Goal: Transaction & Acquisition: Purchase product/service

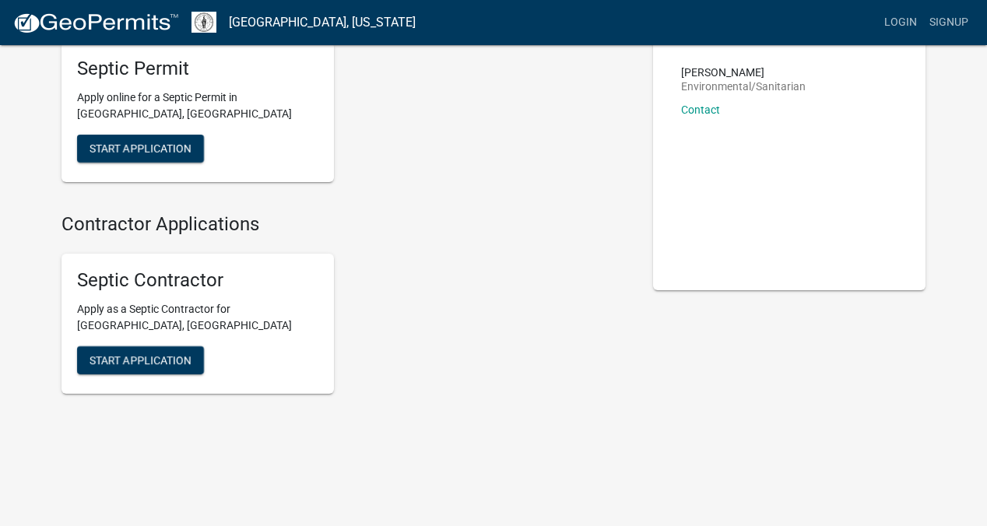
scroll to position [111, 0]
click at [898, 26] on link "Login" at bounding box center [900, 23] width 45 height 30
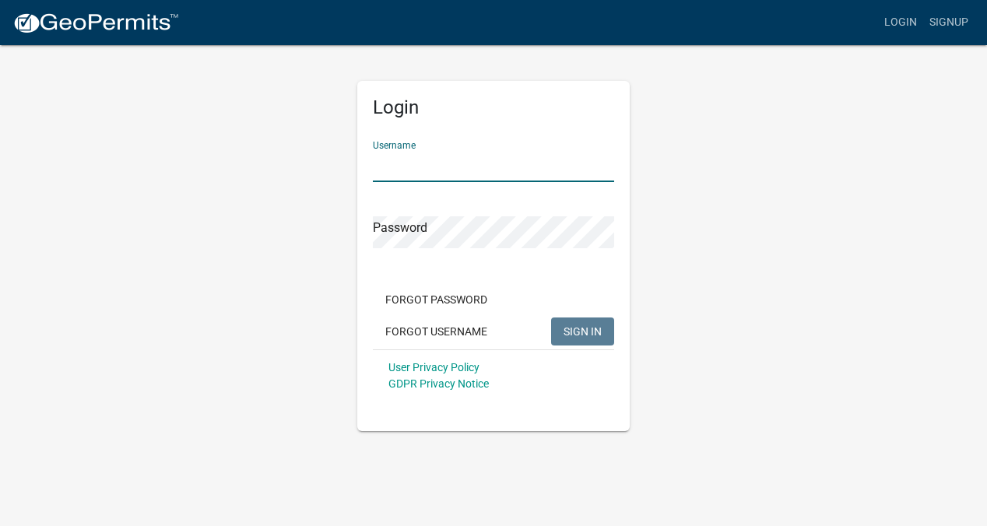
type input "sjowens1994@gmail.com"
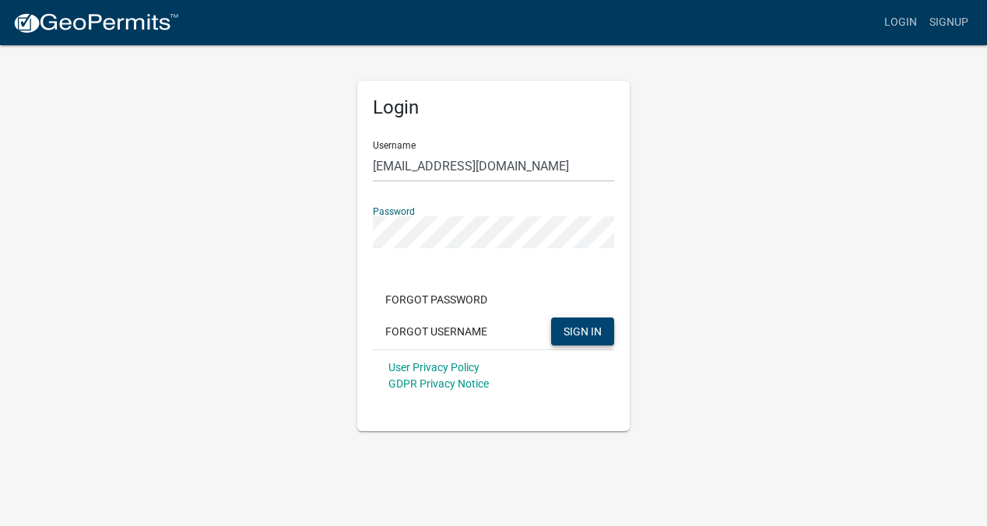
click at [584, 332] on span "SIGN IN" at bounding box center [583, 331] width 38 height 12
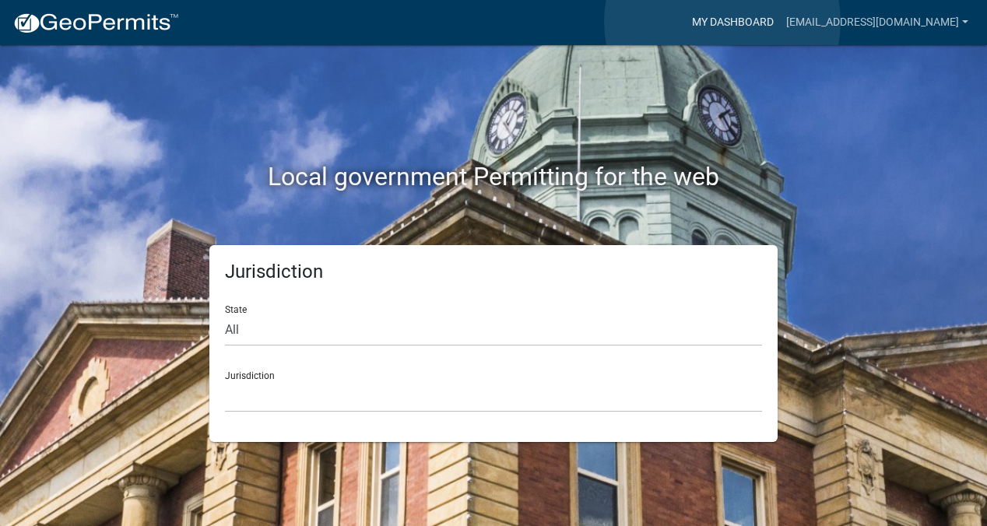
click at [722, 22] on link "My Dashboard" at bounding box center [733, 23] width 94 height 30
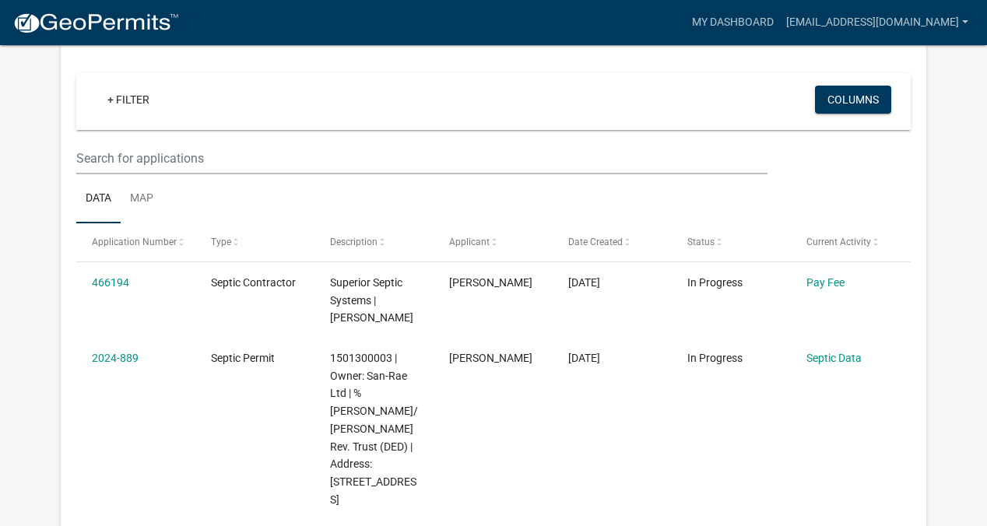
scroll to position [170, 0]
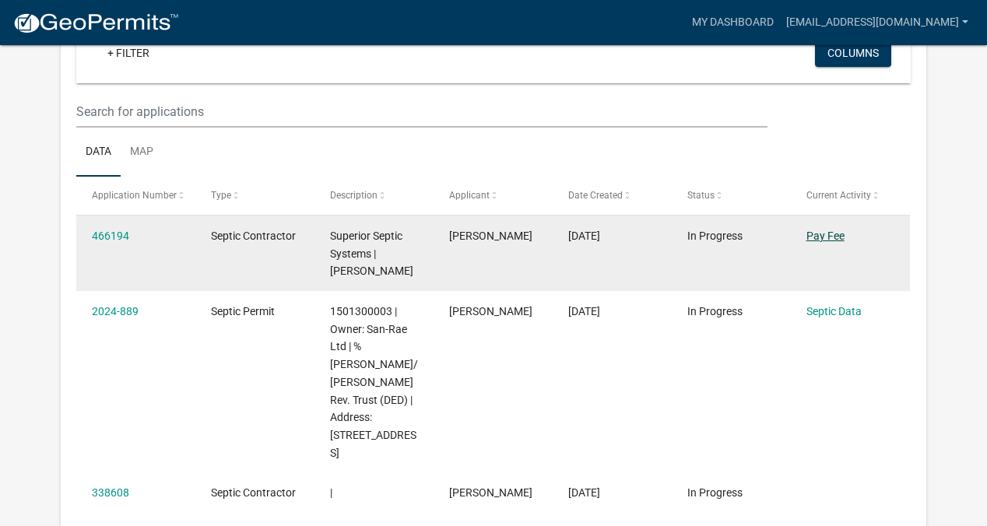
click at [832, 237] on link "Pay Fee" at bounding box center [826, 236] width 38 height 12
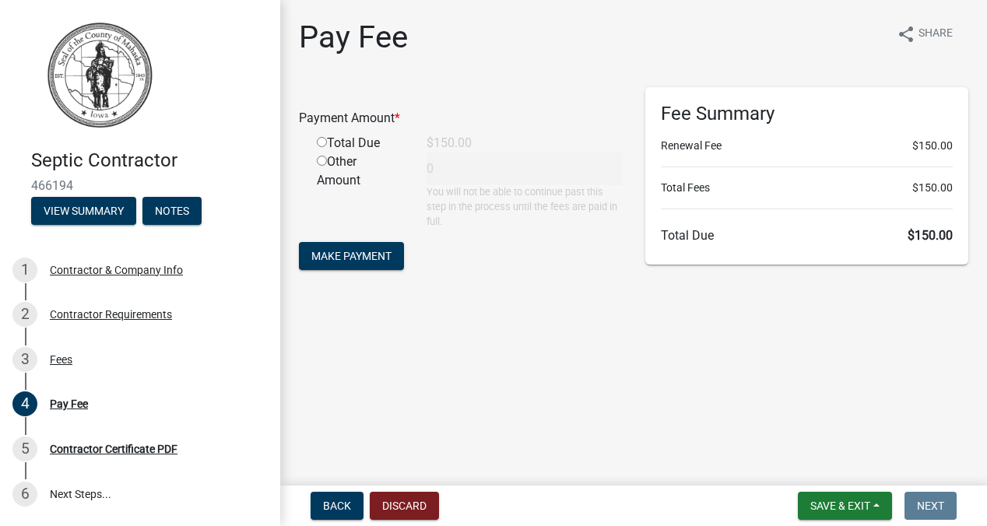
click at [321, 147] on input "radio" at bounding box center [322, 142] width 10 height 10
radio input "true"
type input "150"
click at [348, 257] on span "Make Payment" at bounding box center [351, 255] width 80 height 12
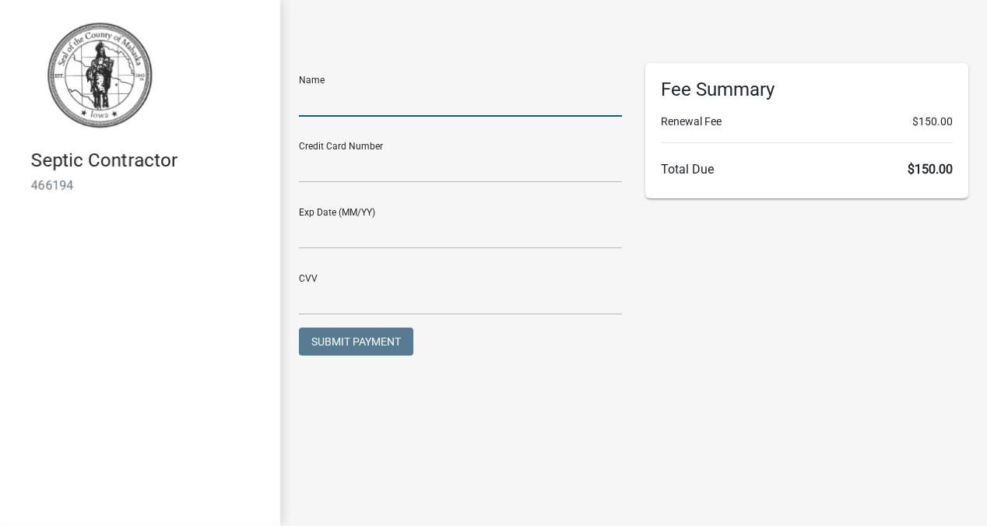
click at [348, 95] on input "text" at bounding box center [460, 101] width 323 height 32
type input "Sean Owens"
click at [380, 176] on input "text" at bounding box center [460, 167] width 323 height 32
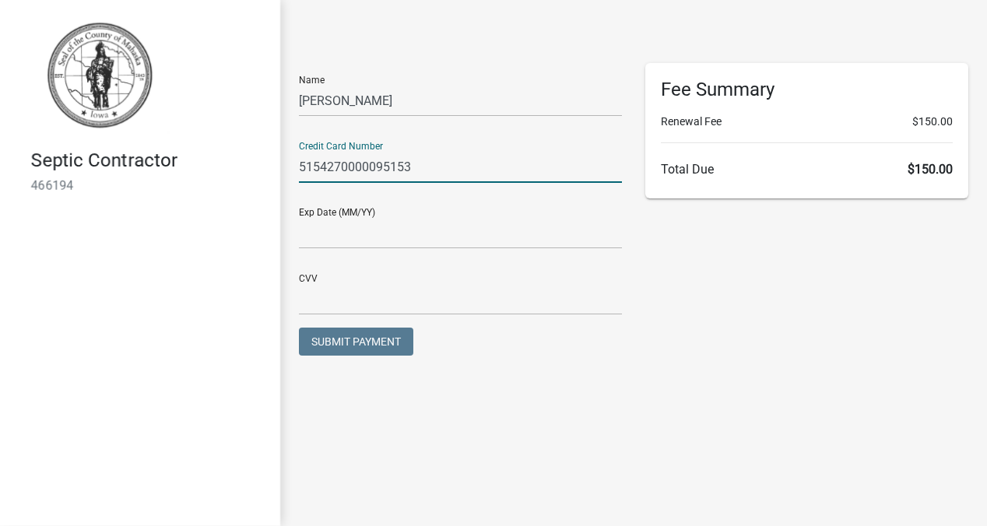
type input "5154270000095153"
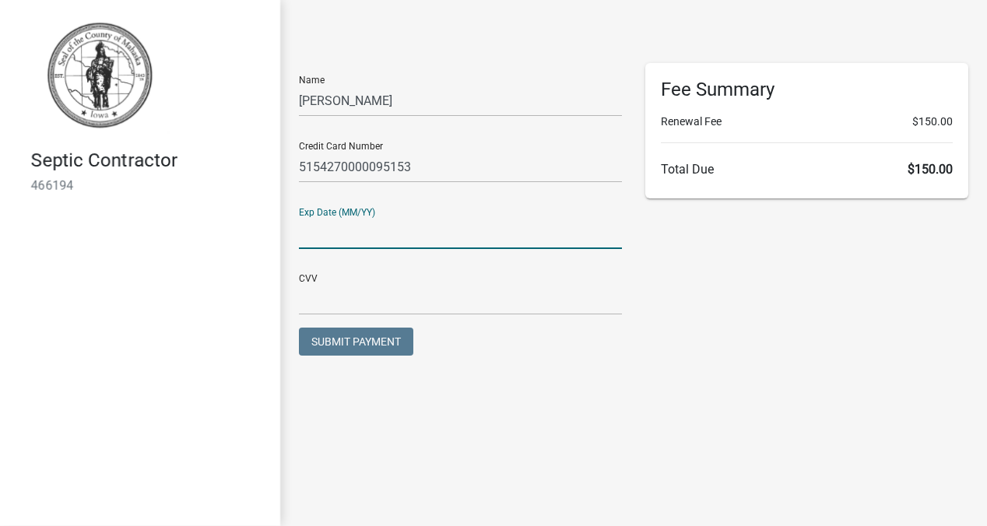
click at [381, 235] on input "text" at bounding box center [460, 233] width 323 height 32
type input "1227"
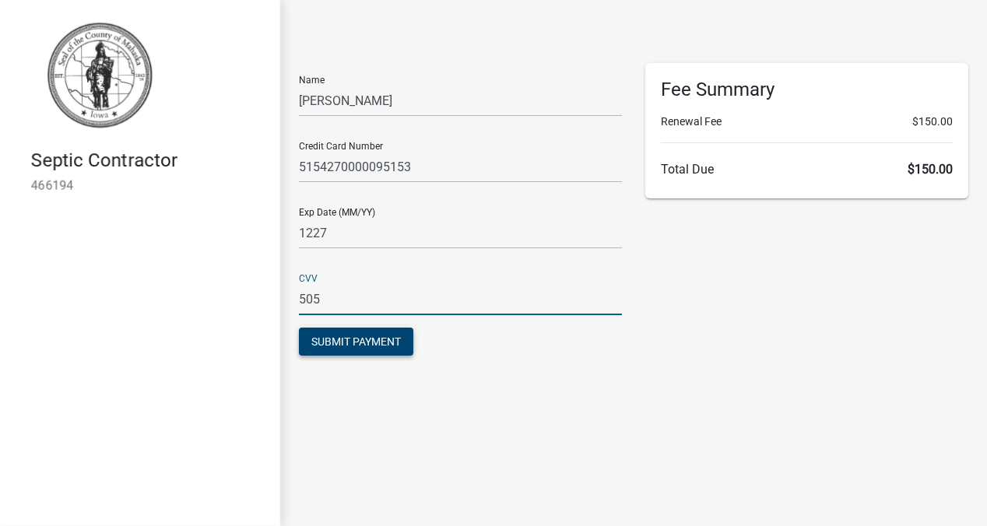
type input "505"
click at [381, 344] on span "Submit Payment" at bounding box center [356, 342] width 90 height 12
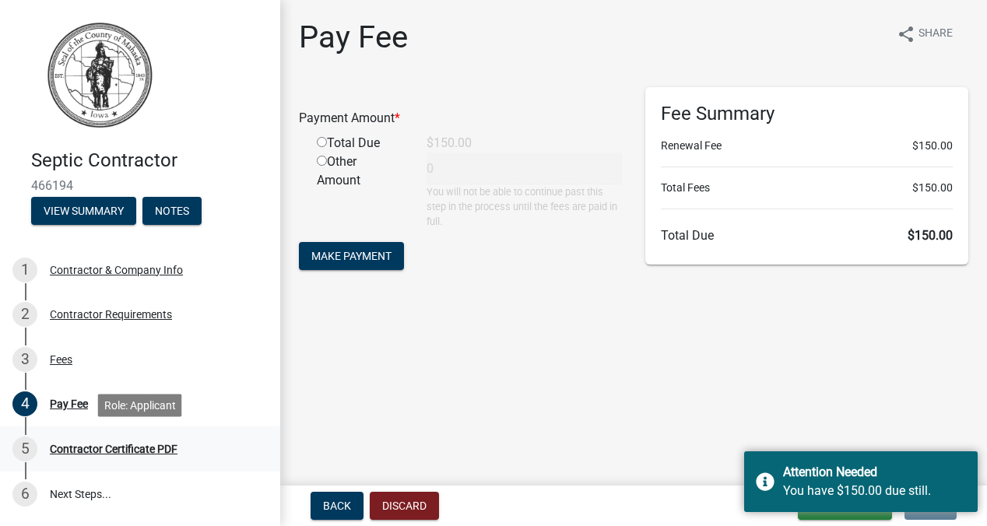
click at [172, 451] on div "Contractor Certificate PDF" at bounding box center [114, 449] width 128 height 11
click at [319, 142] on input "radio" at bounding box center [322, 142] width 10 height 10
radio input "true"
type input "150"
click at [321, 166] on input "radio" at bounding box center [322, 161] width 10 height 10
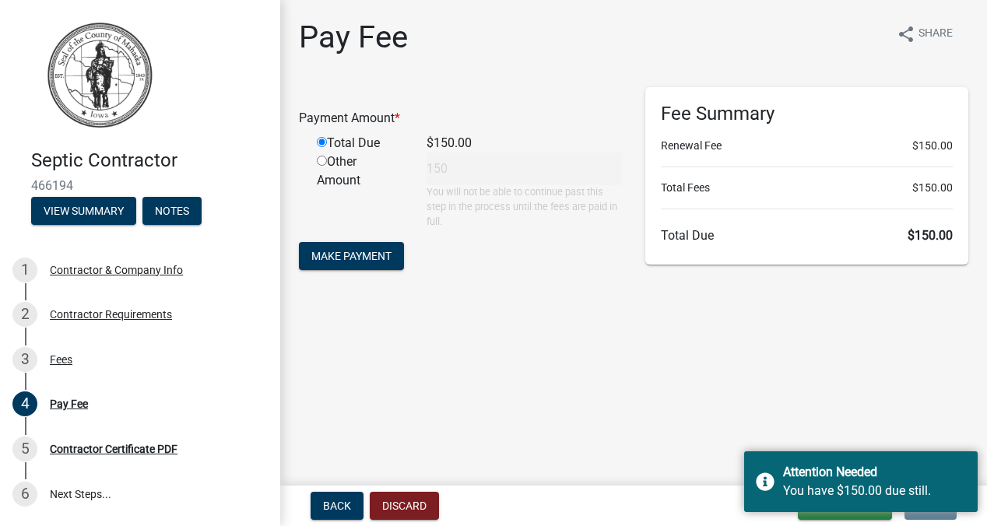
radio input "true"
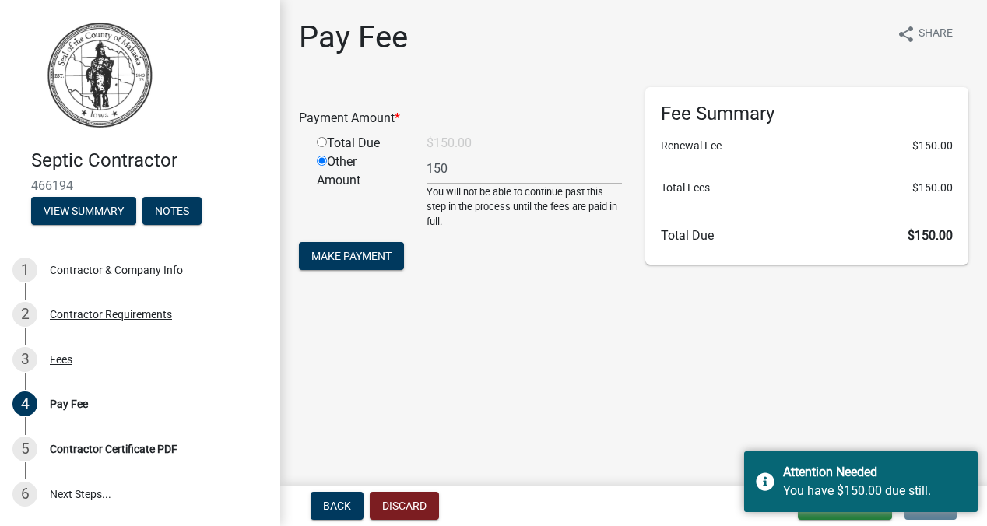
click at [321, 147] on input "radio" at bounding box center [322, 142] width 10 height 10
radio input "true"
radio input "false"
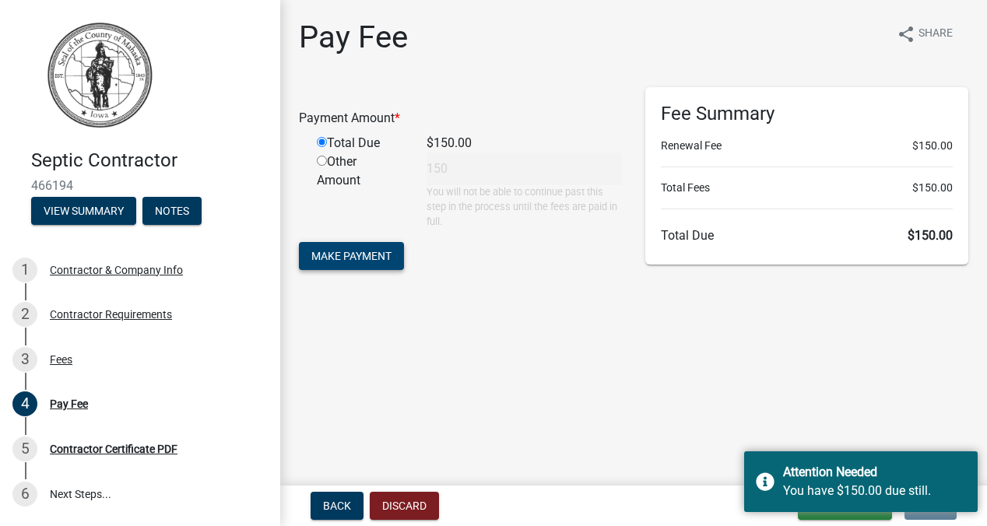
click at [373, 251] on span "Make Payment" at bounding box center [351, 255] width 80 height 12
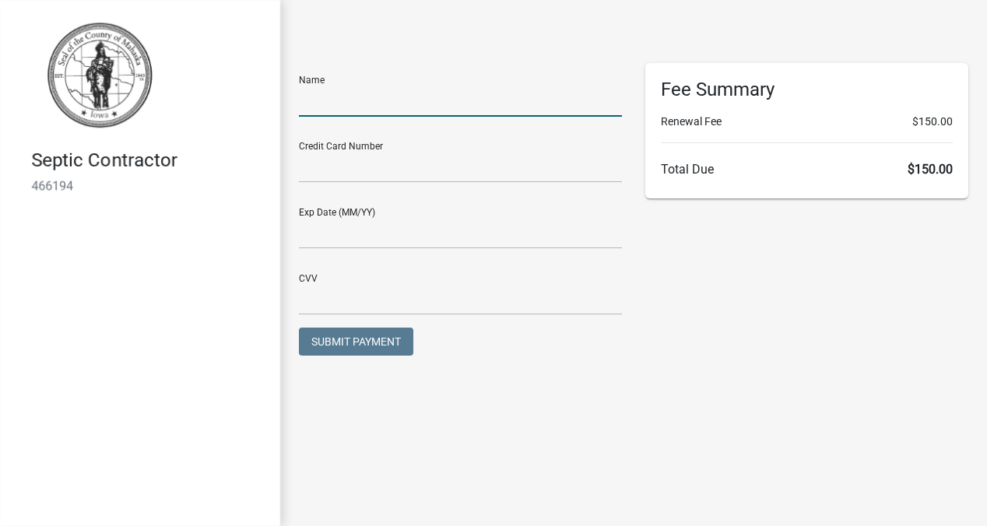
click at [423, 100] on input "text" at bounding box center [460, 101] width 323 height 32
type input "S"
type input "Superior Septic Systems LLC"
click at [374, 162] on input "text" at bounding box center [460, 167] width 323 height 32
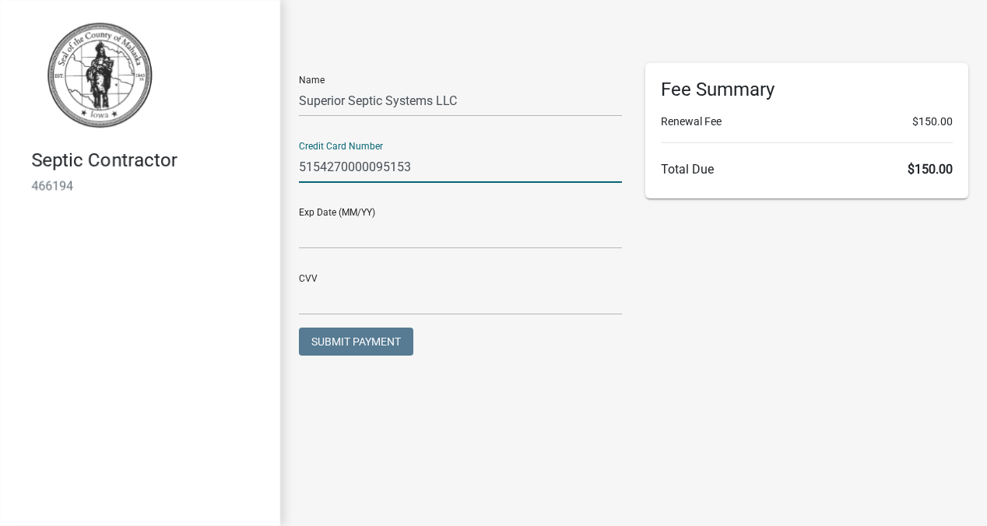
type input "5154270000095153"
click at [354, 235] on input "text" at bounding box center [460, 233] width 323 height 32
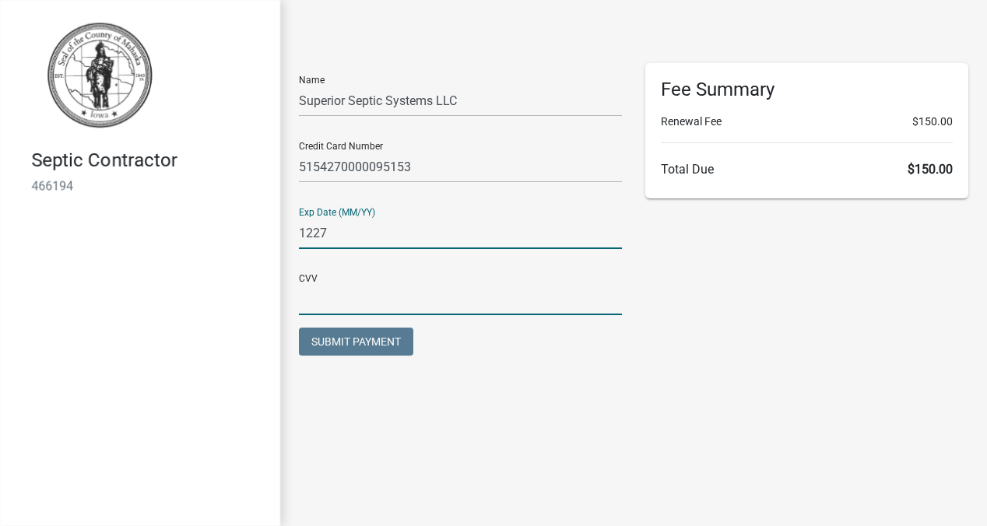
click at [347, 301] on input "text" at bounding box center [460, 299] width 323 height 32
click at [312, 237] on input "1227" at bounding box center [460, 233] width 323 height 32
type input "12/27"
click at [332, 300] on input "text" at bounding box center [460, 299] width 323 height 32
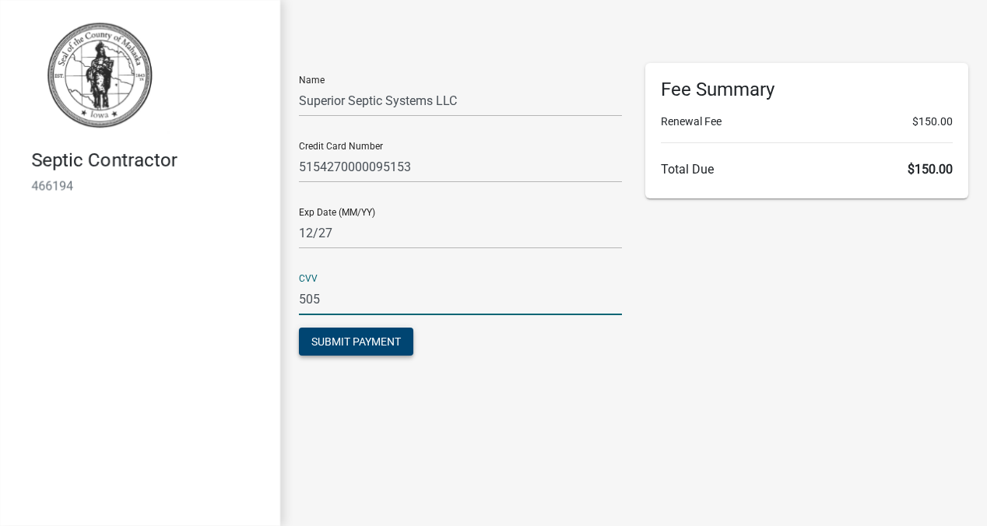
type input "505"
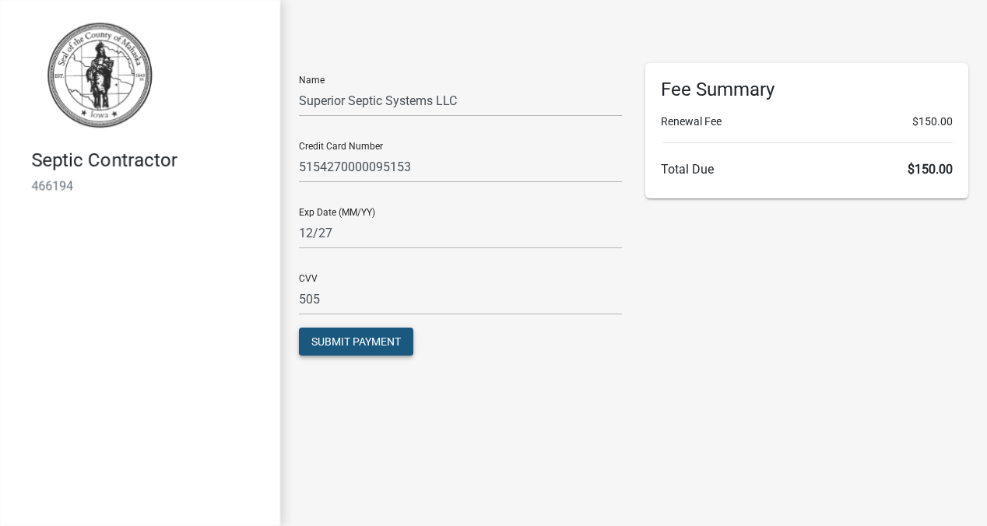
click at [332, 345] on span "Submit Payment" at bounding box center [356, 342] width 90 height 12
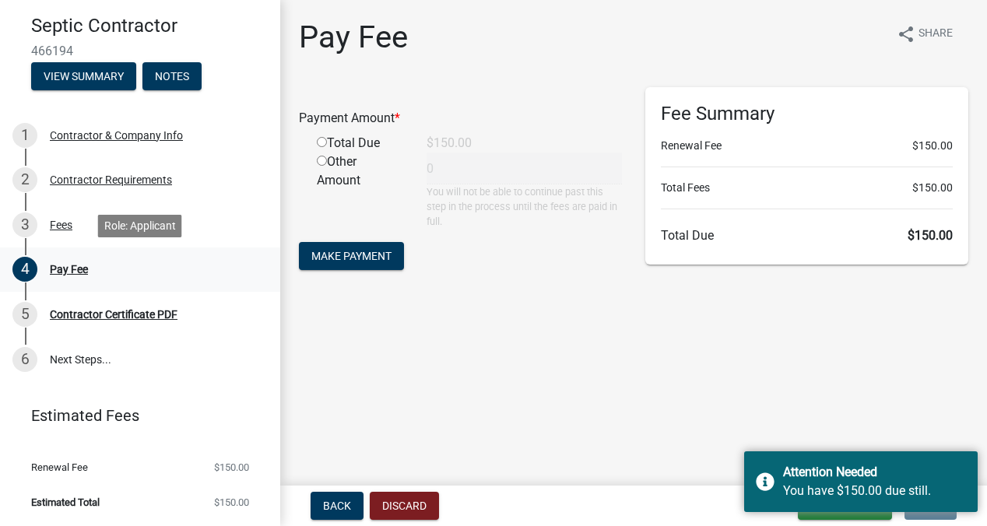
scroll to position [135, 0]
click at [792, 398] on main "Pay Fee share Share Payment Amount * Total Due $150.00 Other Amount 0 You will …" at bounding box center [633, 240] width 707 height 480
click at [775, 403] on main "Pay Fee share Share Payment Amount * Total Due $150.00 Other Amount 0 You will …" at bounding box center [633, 240] width 707 height 480
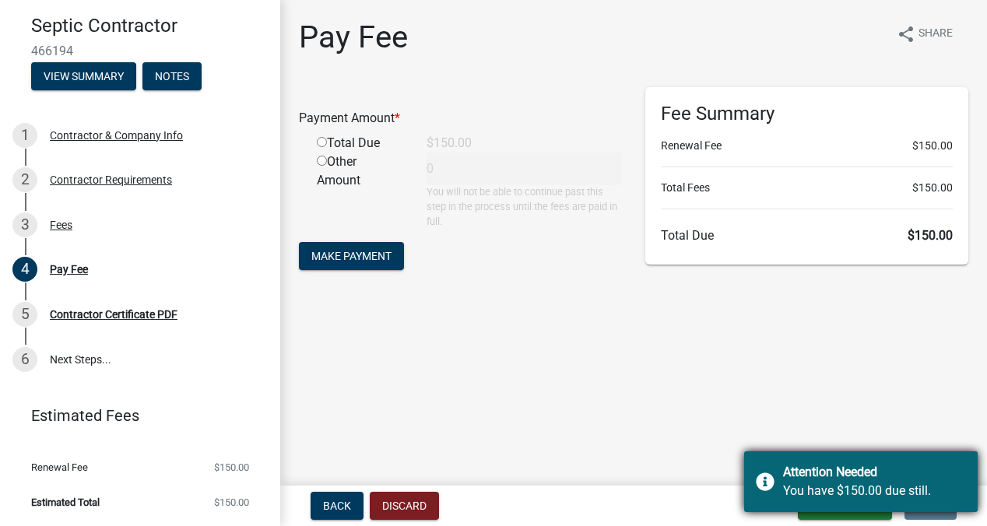
click at [765, 486] on div "Attention Needed You have $150.00 due still." at bounding box center [861, 482] width 234 height 61
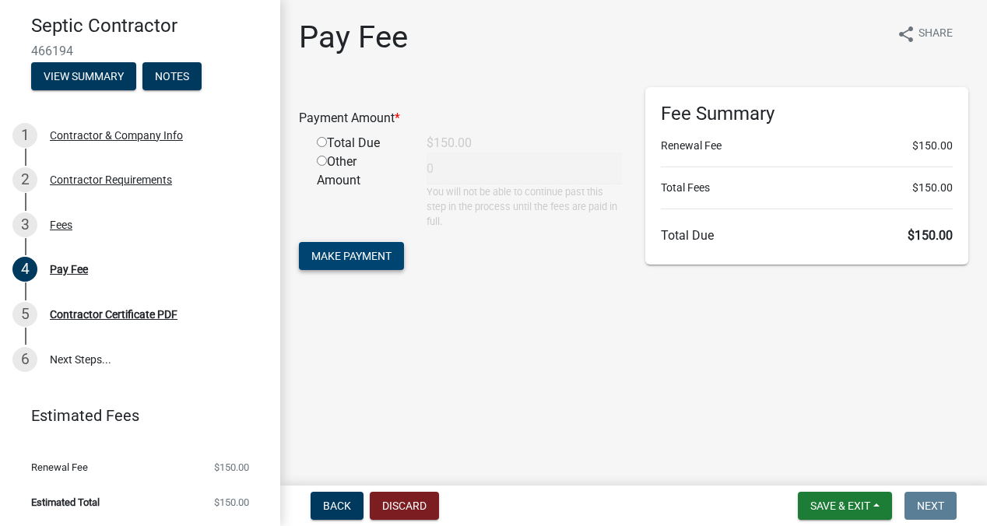
click at [360, 256] on span "Make Payment" at bounding box center [351, 255] width 80 height 12
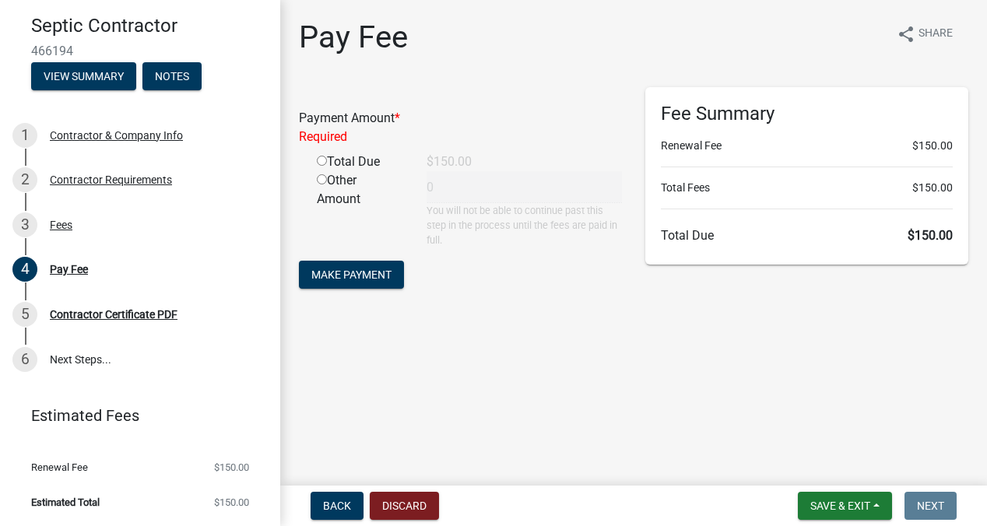
click at [321, 161] on input "radio" at bounding box center [322, 161] width 10 height 10
radio input "true"
type input "150"
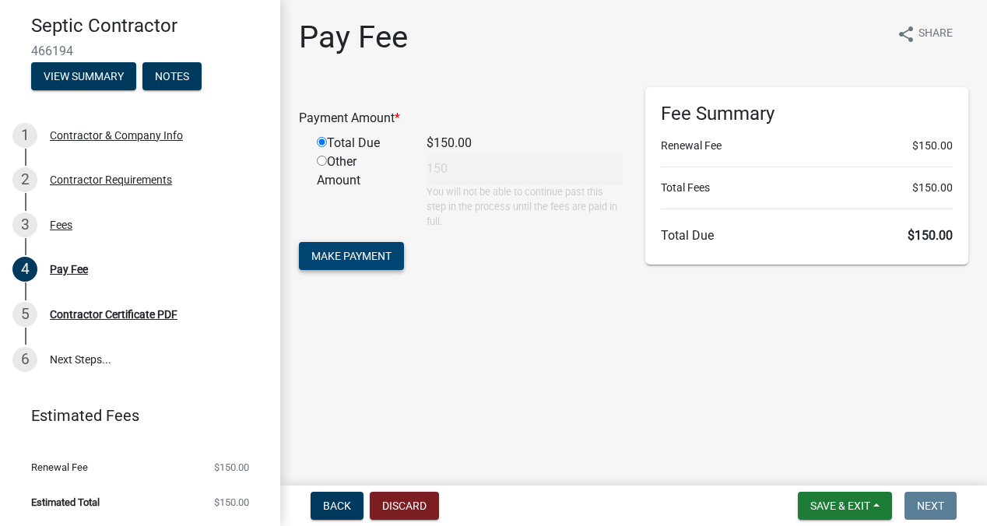
click at [343, 247] on button "Make Payment" at bounding box center [351, 256] width 105 height 28
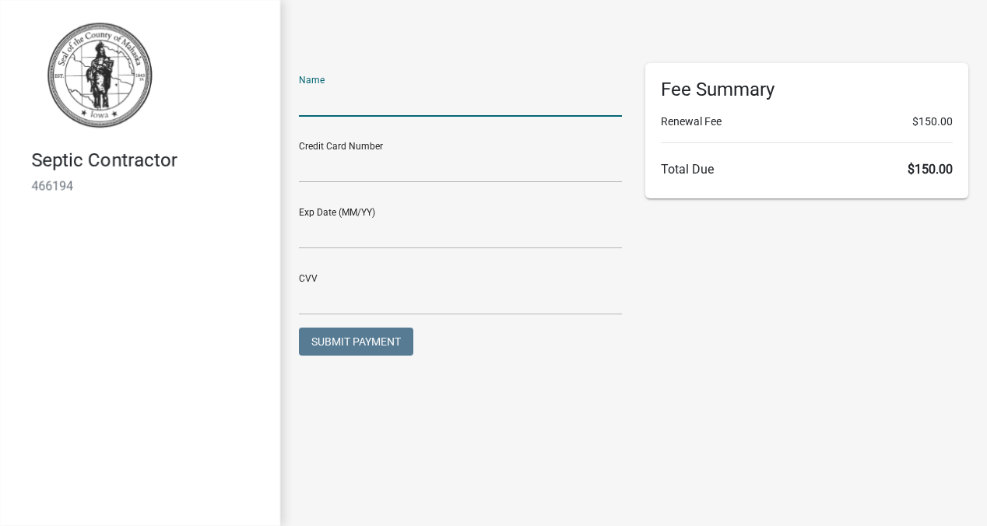
click at [339, 101] on input "text" at bounding box center [460, 101] width 323 height 32
type input "Superior Septic Systems LLC"
click at [304, 160] on input "text" at bounding box center [460, 167] width 323 height 32
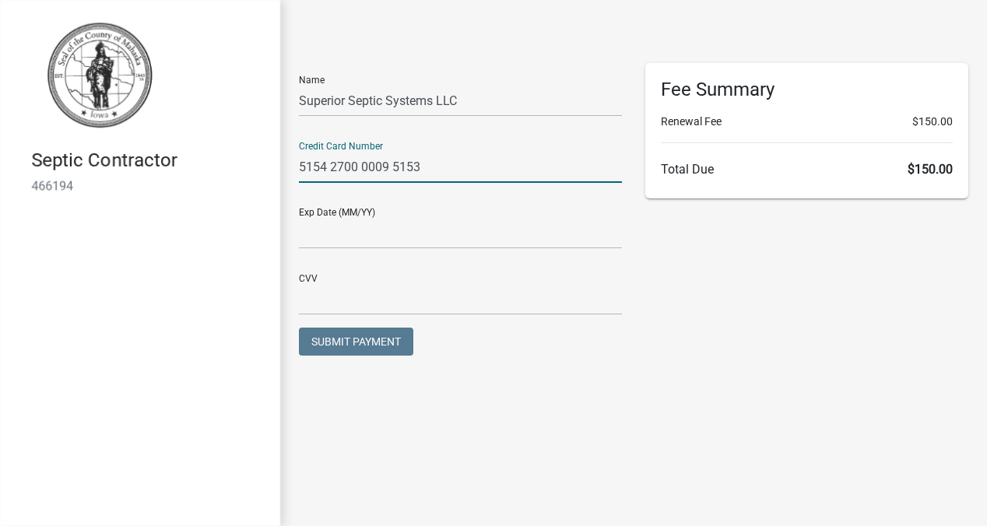
type input "5154 2700 0009 5153"
click at [324, 234] on input "text" at bounding box center [460, 233] width 323 height 32
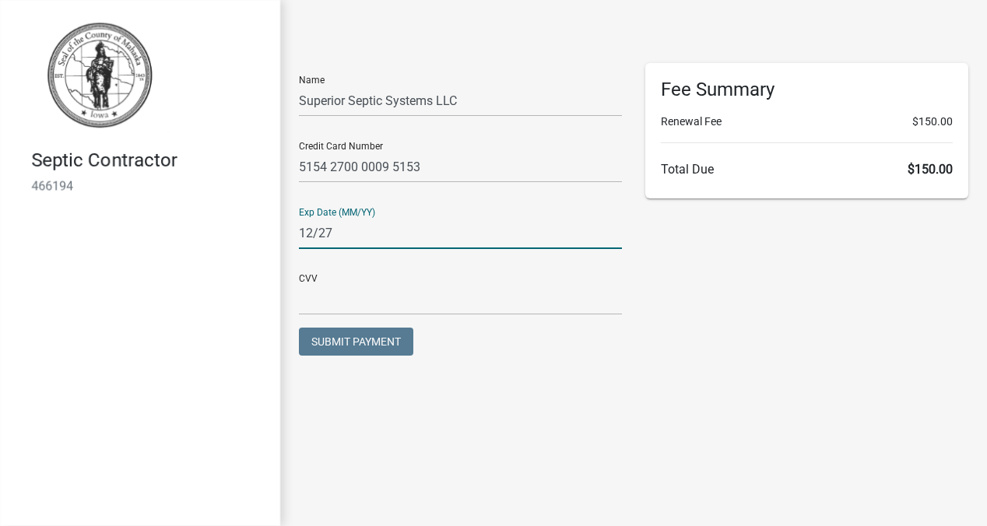
type input "12/27"
click at [317, 297] on input "text" at bounding box center [460, 299] width 323 height 32
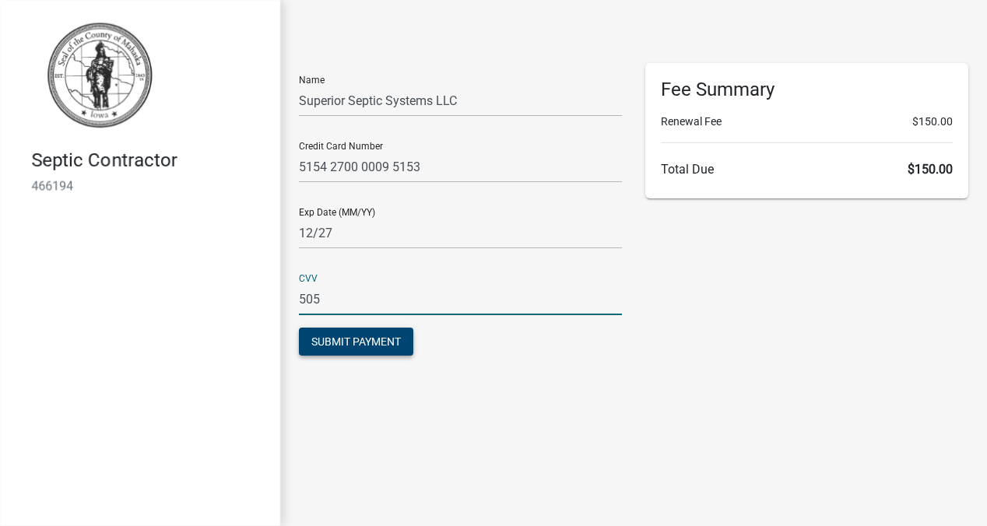
type input "505"
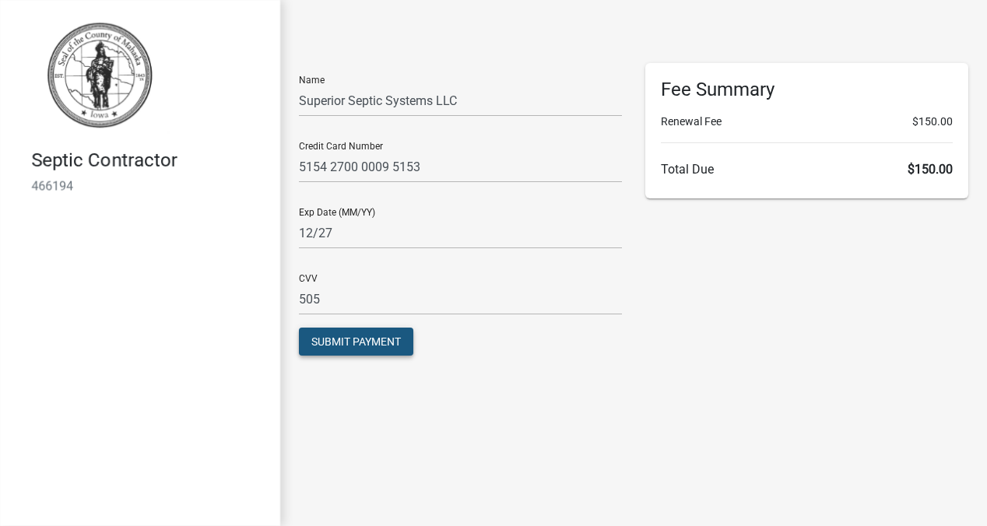
click at [331, 344] on span "Submit Payment" at bounding box center [356, 342] width 90 height 12
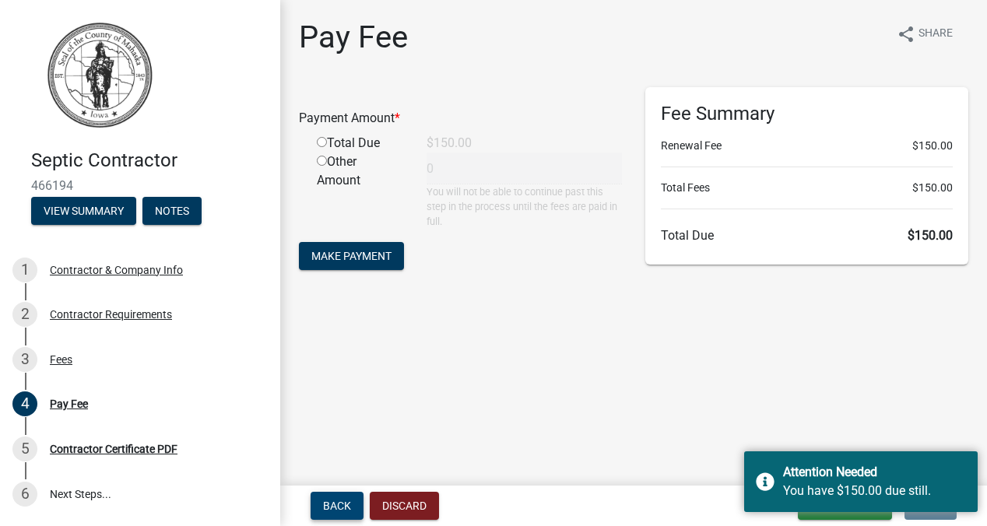
click at [344, 500] on span "Back" at bounding box center [337, 506] width 28 height 12
